Goal: Transaction & Acquisition: Purchase product/service

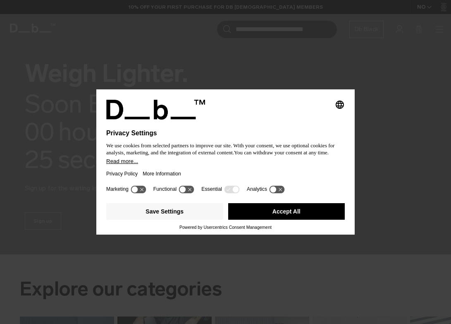
click at [286, 211] on button "Accept All" at bounding box center [286, 211] width 117 height 17
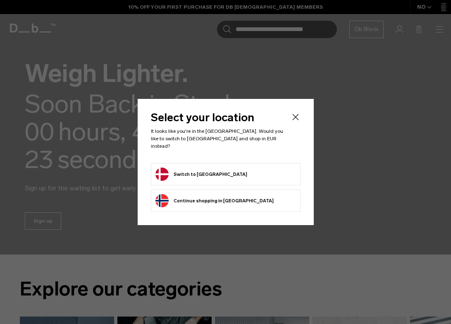
click at [188, 171] on button "Switch to [GEOGRAPHIC_DATA]" at bounding box center [202, 174] width 92 height 13
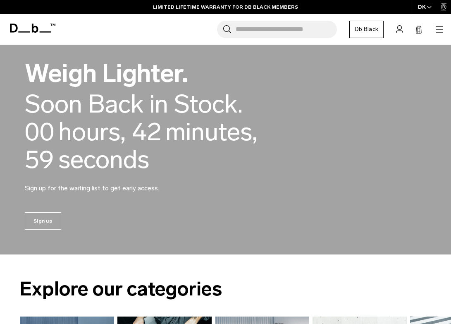
click at [437, 31] on icon "button" at bounding box center [440, 29] width 10 height 10
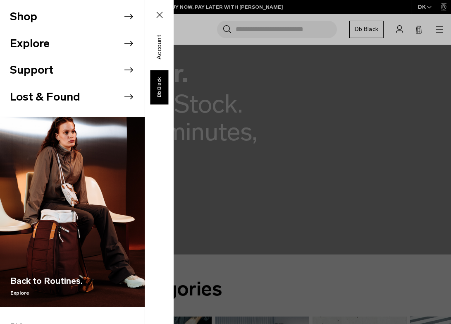
click at [26, 15] on li "Shop" at bounding box center [77, 16] width 135 height 27
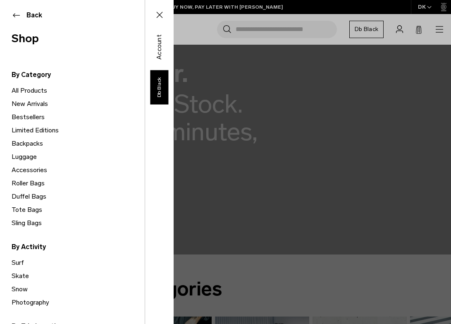
click at [29, 91] on link "All Products" at bounding box center [78, 90] width 133 height 13
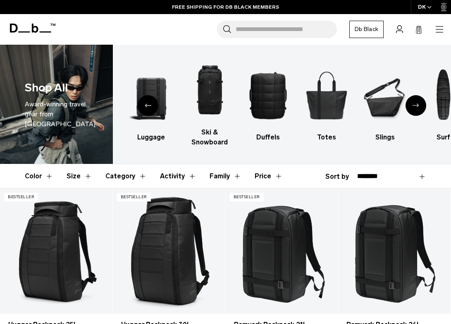
click at [146, 104] on icon "Previous slide" at bounding box center [148, 105] width 7 height 4
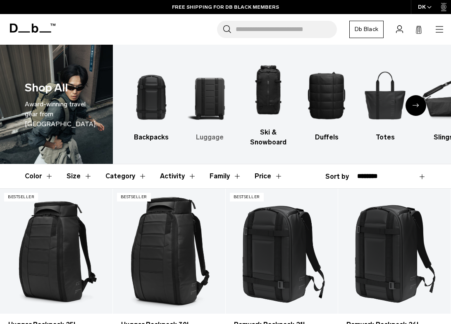
click at [207, 98] on img "2 / 10" at bounding box center [210, 95] width 44 height 66
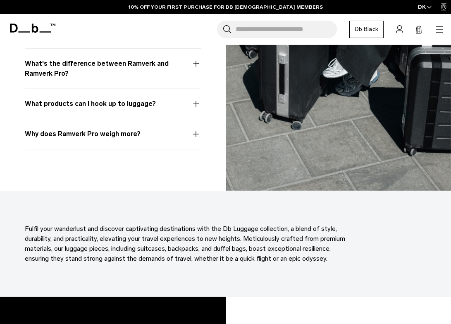
scroll to position [2363, 0]
